Goal: Navigation & Orientation: Find specific page/section

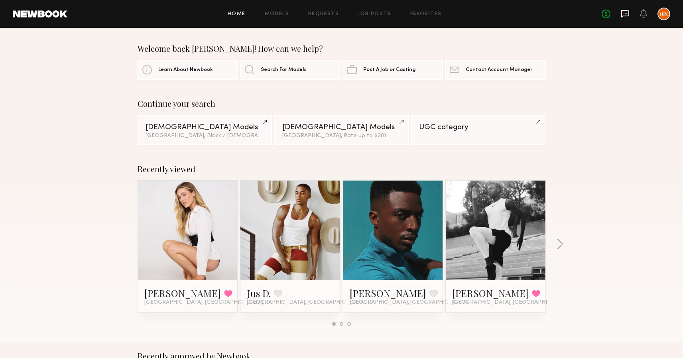
click at [622, 14] on icon at bounding box center [625, 14] width 8 height 8
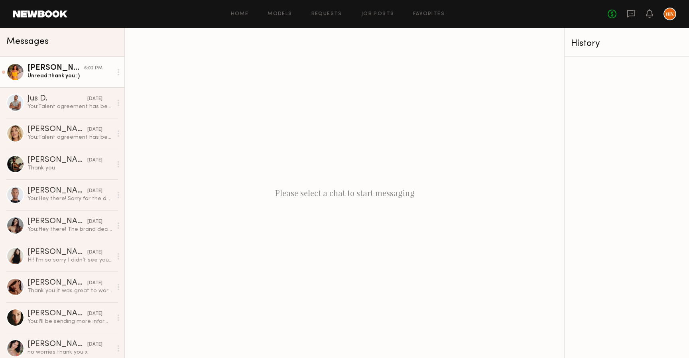
click at [59, 69] on div "Miska S." at bounding box center [56, 68] width 57 height 8
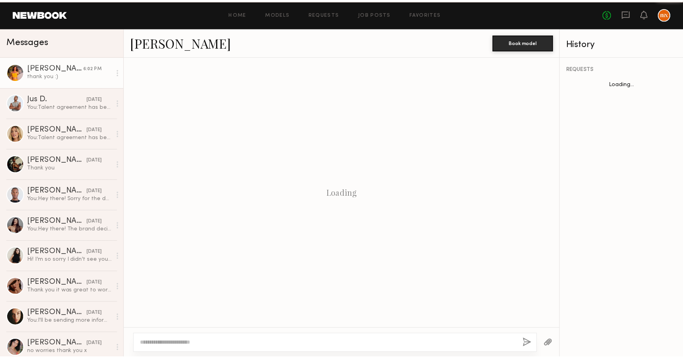
scroll to position [576, 0]
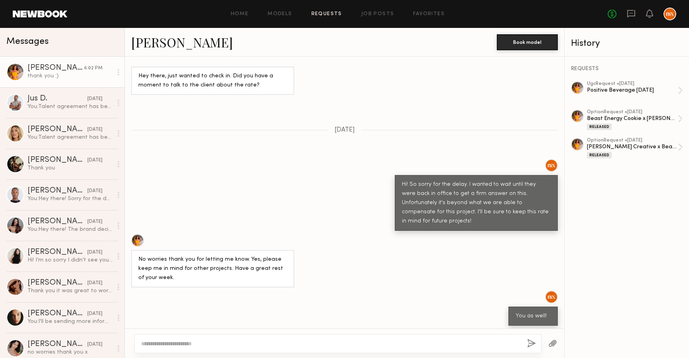
click at [333, 13] on link "Requests" at bounding box center [326, 14] width 31 height 5
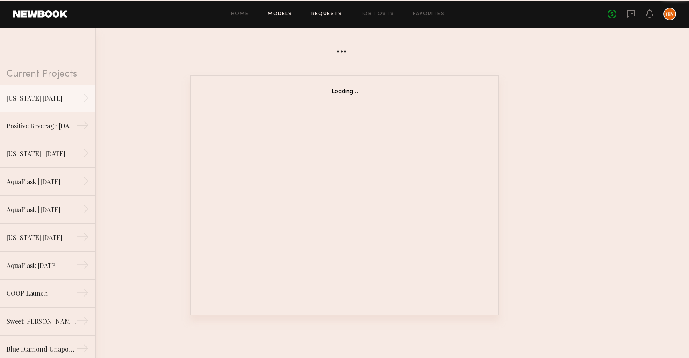
click at [282, 12] on link "Models" at bounding box center [280, 14] width 24 height 5
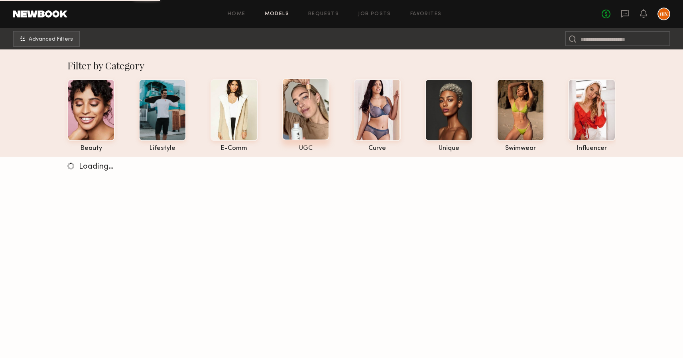
click at [285, 96] on div at bounding box center [305, 109] width 47 height 62
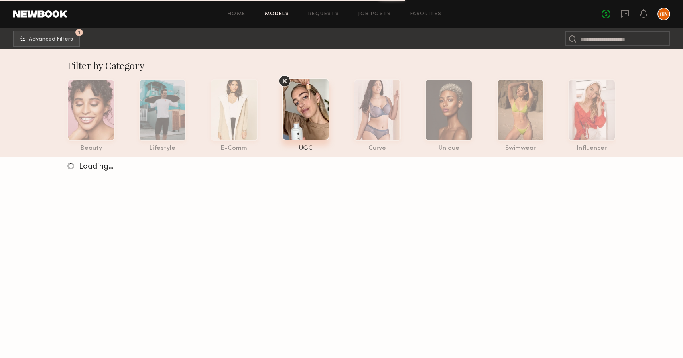
click at [35, 16] on link at bounding box center [40, 13] width 55 height 7
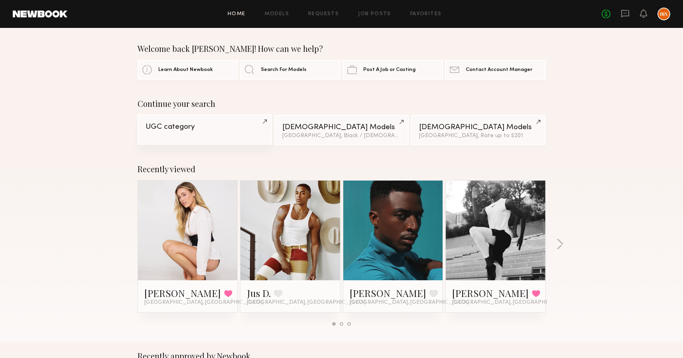
click at [208, 128] on div "UGC category" at bounding box center [205, 127] width 118 height 8
